Goal: Task Accomplishment & Management: Use online tool/utility

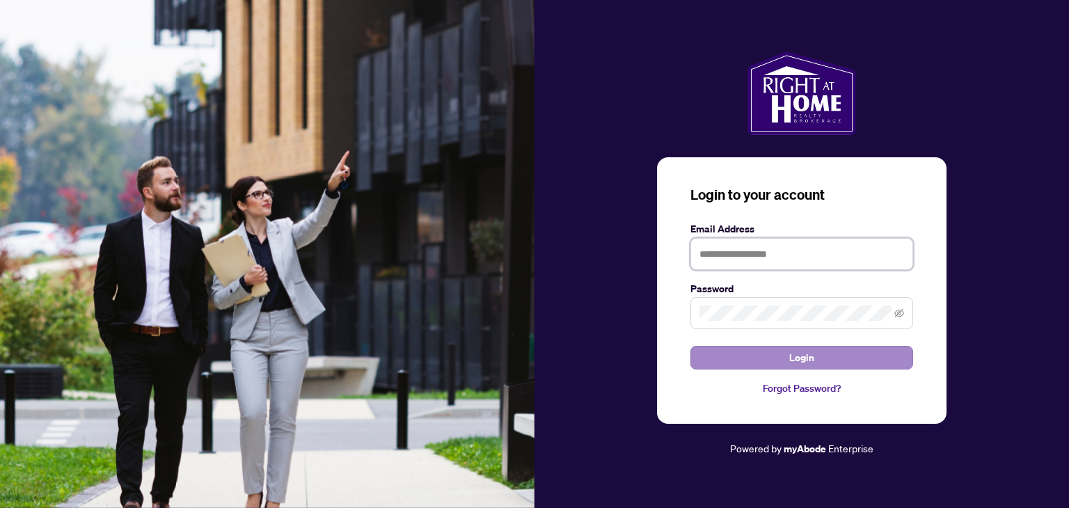
type input "**********"
click at [825, 358] on button "Login" at bounding box center [801, 358] width 223 height 24
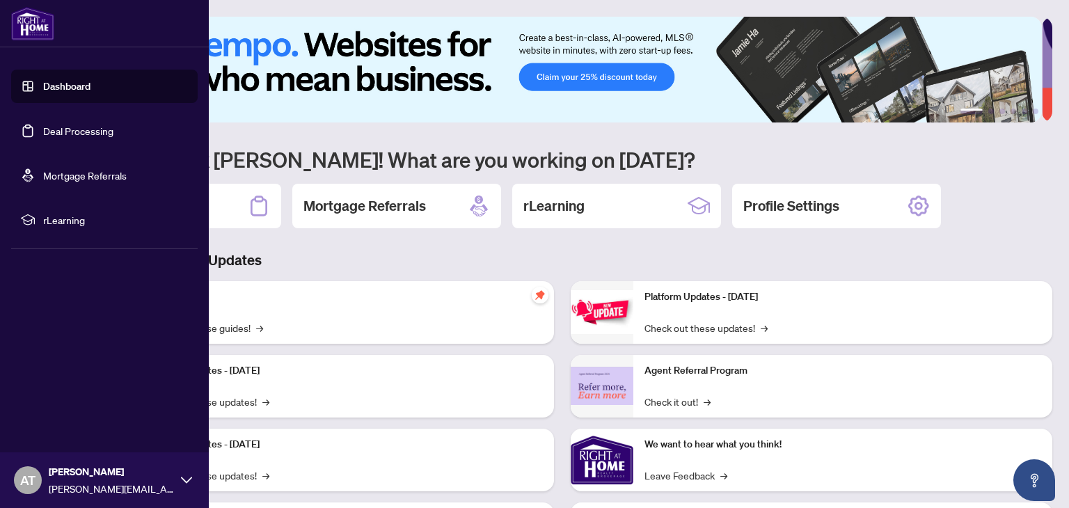
click at [56, 131] on link "Deal Processing" at bounding box center [78, 131] width 70 height 13
